Goal: Information Seeking & Learning: Learn about a topic

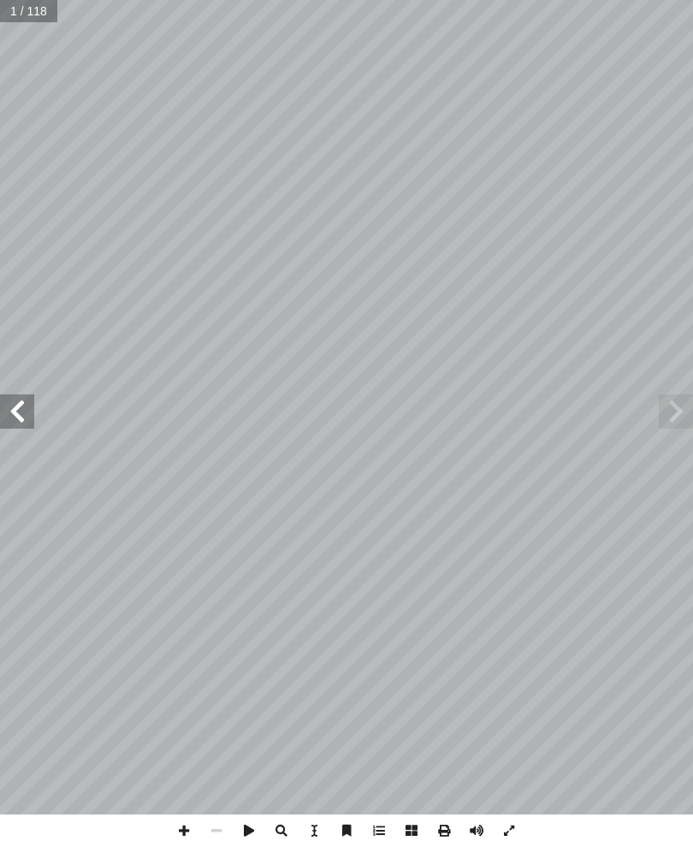
click at [9, 426] on span at bounding box center [17, 411] width 34 height 34
click at [14, 425] on span at bounding box center [17, 411] width 34 height 34
click at [21, 424] on span at bounding box center [17, 411] width 34 height 34
click at [21, 421] on span at bounding box center [17, 411] width 34 height 34
click at [24, 418] on span at bounding box center [17, 411] width 34 height 34
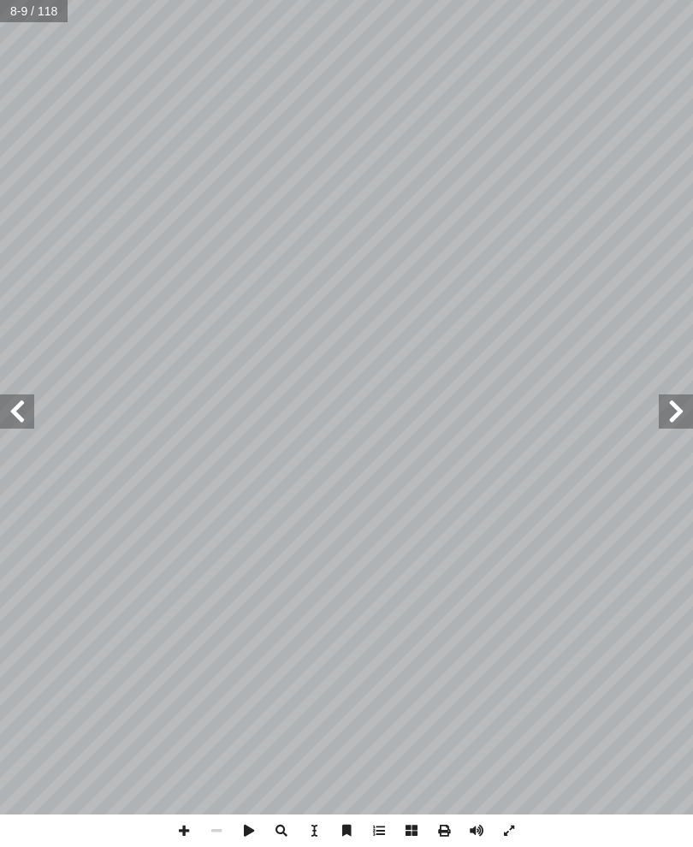
click at [13, 416] on span at bounding box center [17, 411] width 34 height 34
click at [22, 410] on span at bounding box center [17, 411] width 34 height 34
click at [14, 405] on span at bounding box center [17, 411] width 34 height 34
